Goal: Browse casually: Explore the website without a specific task or goal

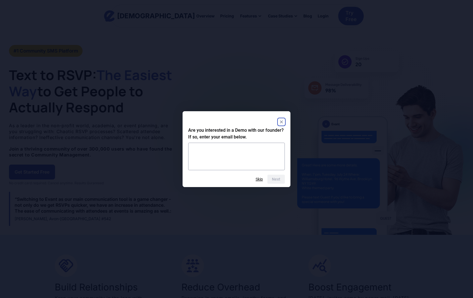
click at [280, 121] on rect "Close" at bounding box center [281, 122] width 7 height 7
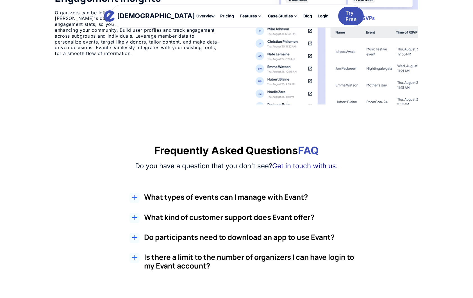
scroll to position [843, 0]
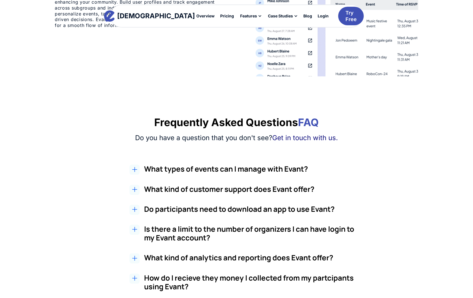
click at [135, 167] on icon at bounding box center [135, 168] width 0 height 2
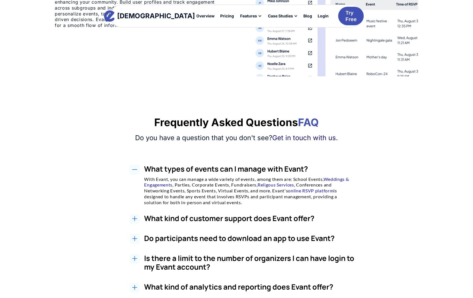
click at [135, 167] on icon at bounding box center [134, 169] width 5 height 5
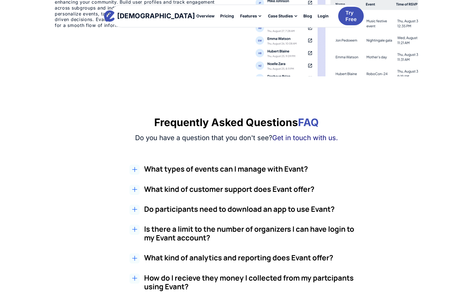
click at [136, 210] on icon at bounding box center [136, 210] width 2 height 0
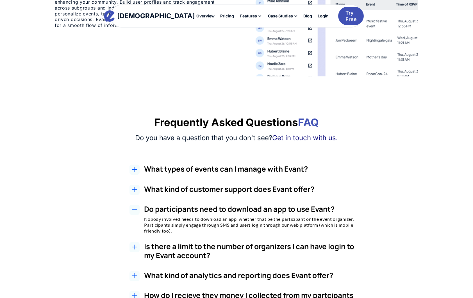
click at [136, 210] on icon at bounding box center [136, 210] width 2 height 0
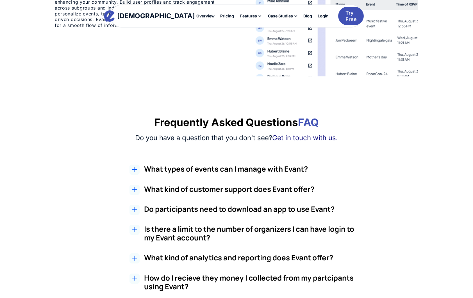
click at [136, 231] on icon at bounding box center [134, 229] width 5 height 5
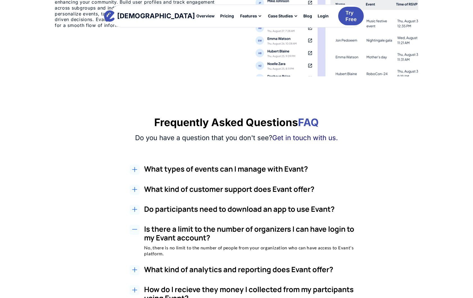
click at [136, 231] on icon at bounding box center [134, 229] width 5 height 5
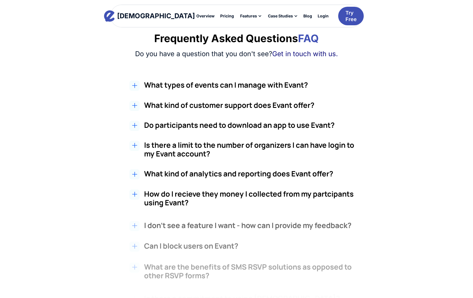
scroll to position [927, 0]
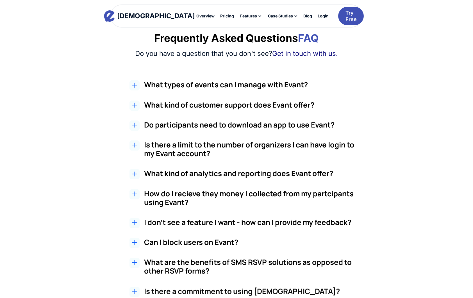
click at [136, 174] on icon at bounding box center [134, 173] width 5 height 5
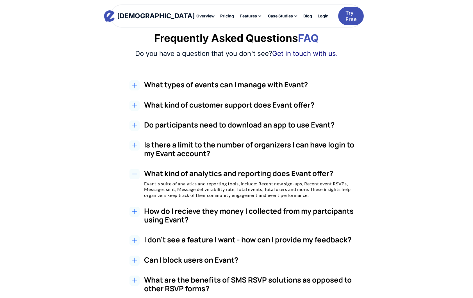
click at [136, 174] on icon at bounding box center [134, 173] width 5 height 5
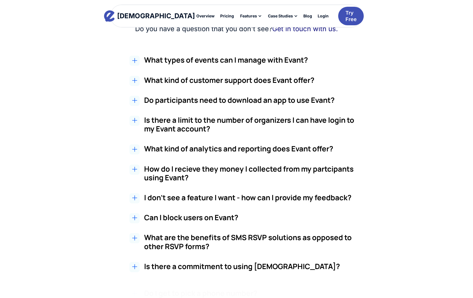
scroll to position [983, 0]
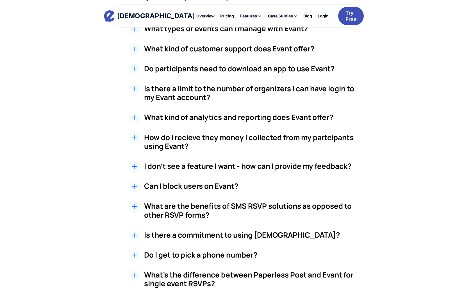
click at [134, 206] on icon at bounding box center [133, 206] width 2 height 0
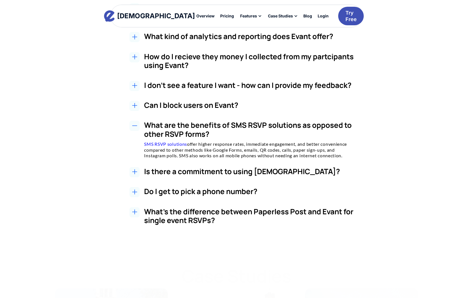
scroll to position [1067, 0]
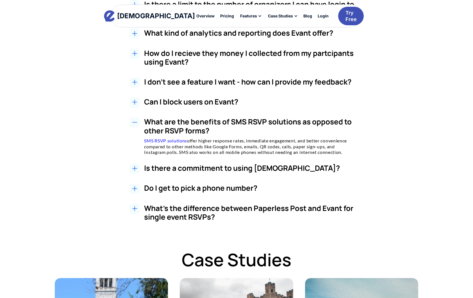
click at [135, 167] on icon at bounding box center [135, 167] width 0 height 2
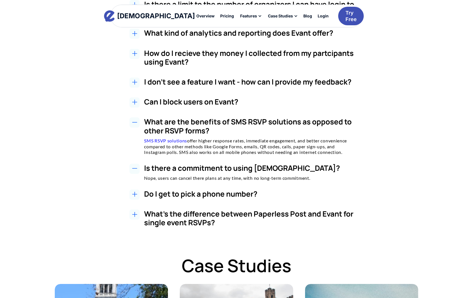
click at [135, 167] on icon at bounding box center [134, 168] width 5 height 5
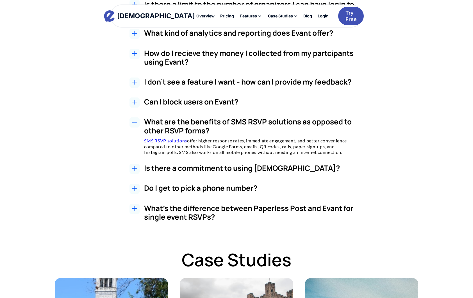
click at [134, 187] on icon at bounding box center [134, 188] width 5 height 5
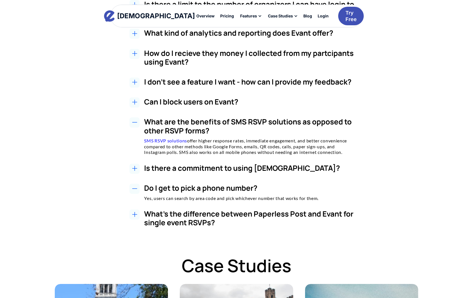
click at [134, 187] on icon at bounding box center [134, 188] width 5 height 5
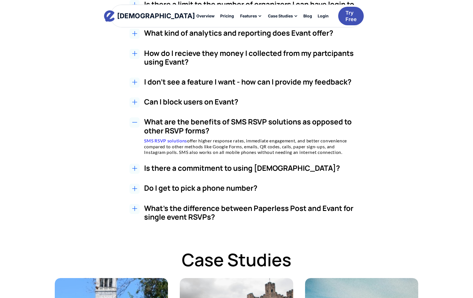
click at [137, 210] on icon at bounding box center [134, 208] width 5 height 5
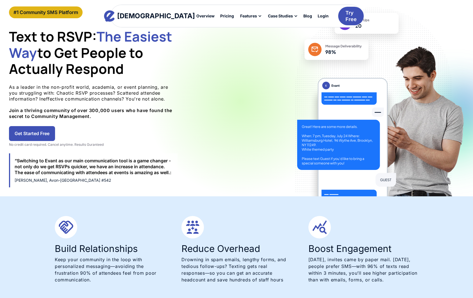
scroll to position [0, 0]
